Goal: Check status: Check status

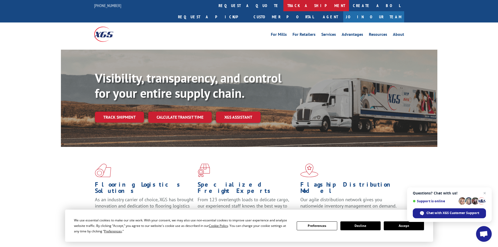
click at [284, 5] on link "track a shipment" at bounding box center [317, 5] width 66 height 11
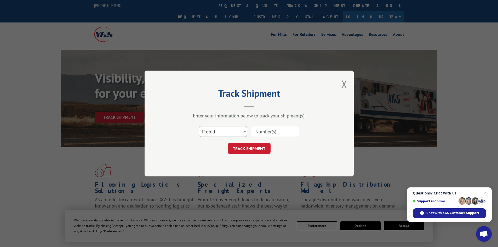
click at [244, 131] on select "Select category... Probill BOL PO" at bounding box center [223, 131] width 48 height 11
select select "bol"
click at [199, 126] on select "Select category... Probill BOL PO" at bounding box center [223, 131] width 48 height 11
click at [278, 133] on input at bounding box center [275, 131] width 48 height 11
type input "771126110502"
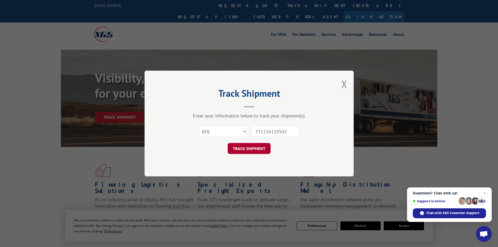
click at [257, 148] on button "TRACK SHIPMENT" at bounding box center [249, 148] width 43 height 11
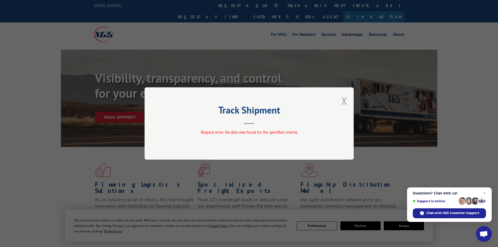
click at [344, 99] on button "Close modal" at bounding box center [345, 101] width 6 height 14
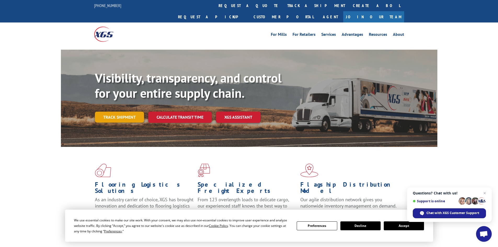
click at [129, 112] on link "Track shipment" at bounding box center [119, 117] width 49 height 11
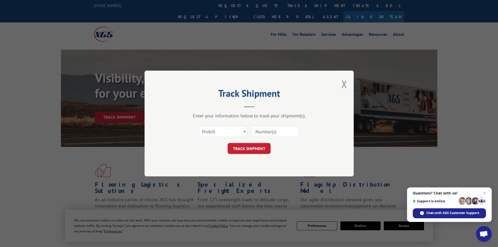
click at [281, 133] on input at bounding box center [275, 131] width 48 height 11
type input "771126110502"
click at [253, 150] on button "TRACK SHIPMENT" at bounding box center [249, 148] width 43 height 11
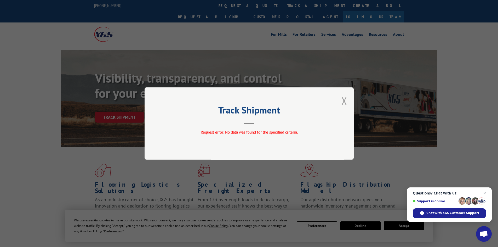
click at [346, 99] on button "Close modal" at bounding box center [345, 101] width 6 height 14
